Goal: Information Seeking & Learning: Understand process/instructions

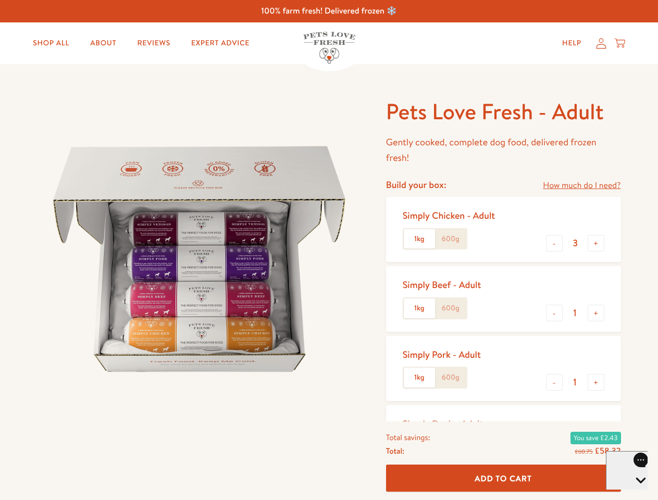
click at [329, 250] on img at bounding box center [198, 258] width 323 height 323
click at [581, 185] on link "How much do I need?" at bounding box center [582, 186] width 78 height 14
click at [0, 0] on div "Feeding guide Find out exactly how much food your dog needs Select a breed Affe…" at bounding box center [0, 0] width 0 height 0
click at [596, 243] on button "+" at bounding box center [595, 243] width 17 height 17
type input "4"
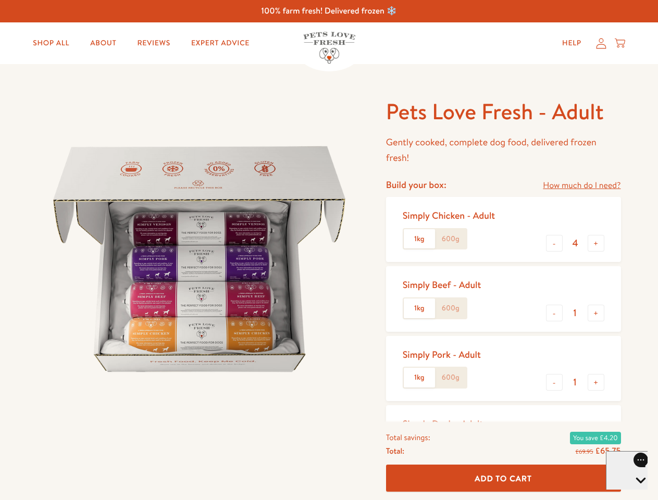
click at [554, 313] on button "-" at bounding box center [554, 313] width 17 height 17
click at [596, 313] on button "+" at bounding box center [595, 313] width 17 height 17
click at [554, 382] on button "-" at bounding box center [554, 382] width 17 height 17
type input "1"
click at [596, 382] on button "+" at bounding box center [595, 382] width 17 height 17
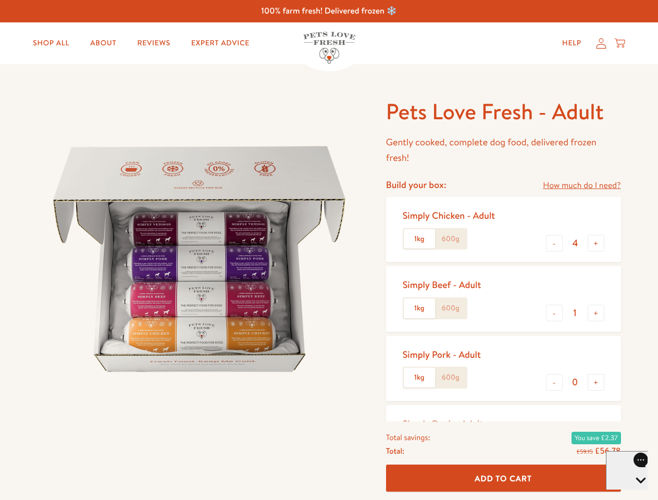
type input "1"
